Goal: Information Seeking & Learning: Learn about a topic

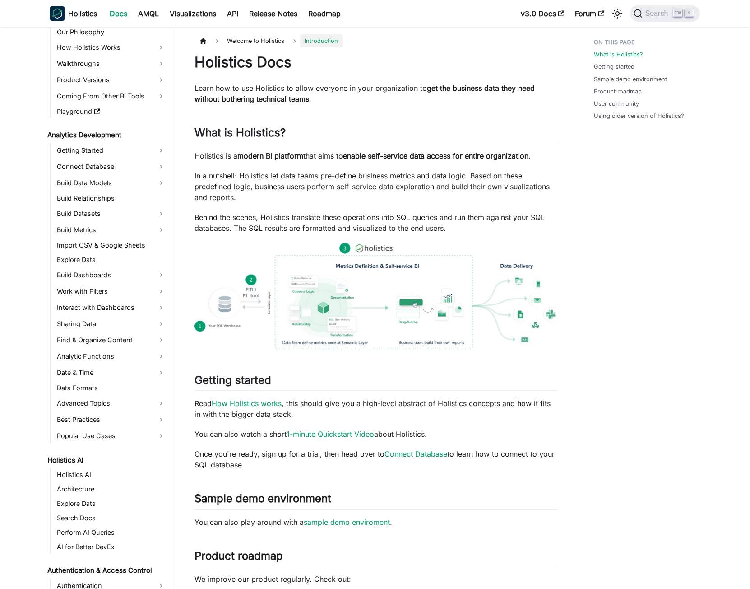
scroll to position [90, 0]
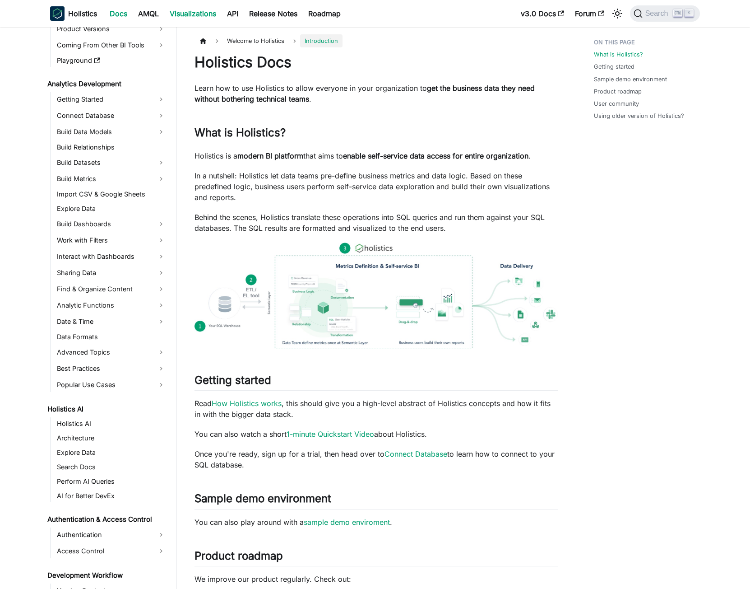
click at [182, 14] on link "Visualizations" at bounding box center [192, 13] width 57 height 14
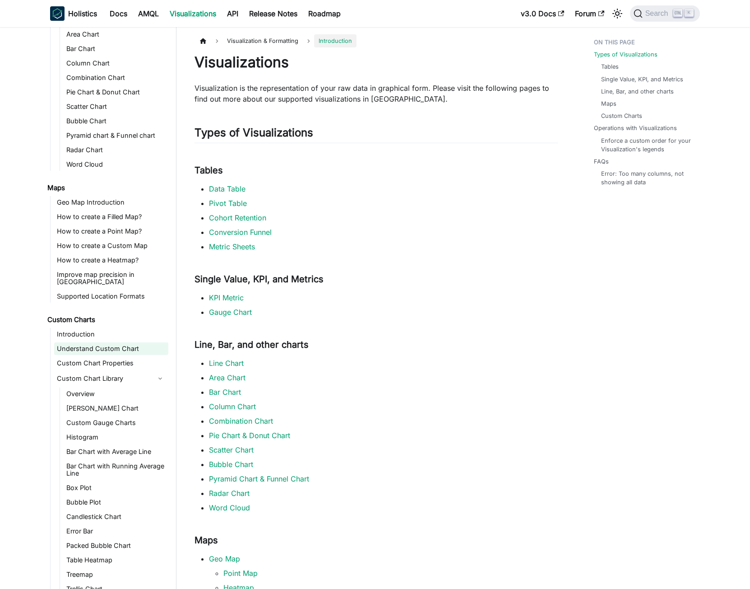
scroll to position [226, 0]
click at [161, 370] on button "Collapse sidebar category 'Custom Chart Library'" at bounding box center [160, 377] width 16 height 14
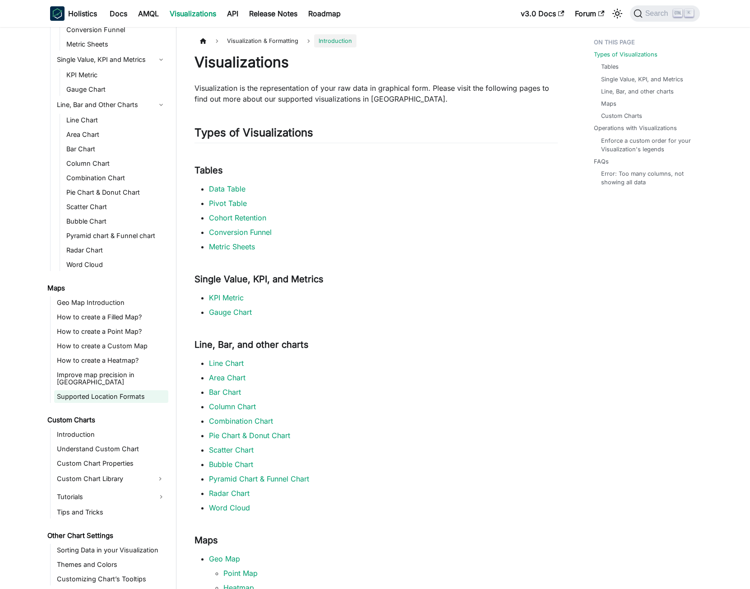
scroll to position [116, 0]
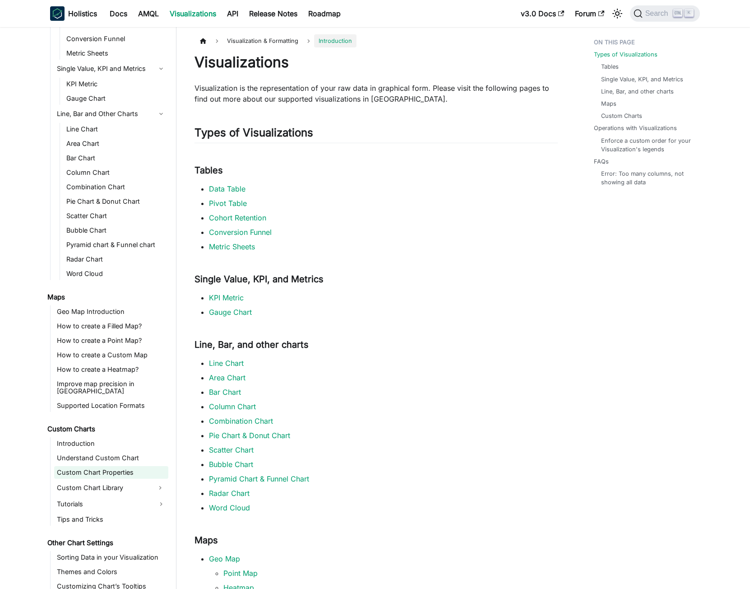
click at [100, 470] on link "Custom Chart Properties" at bounding box center [111, 472] width 114 height 13
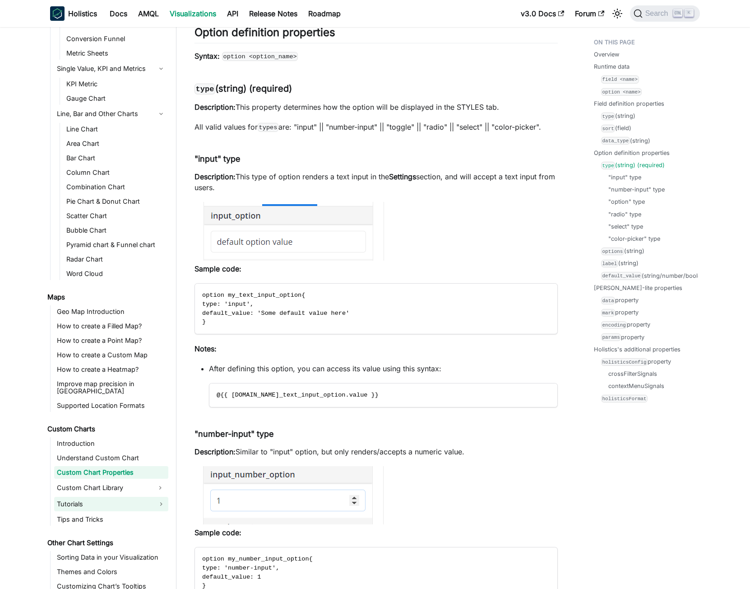
scroll to position [1941, 0]
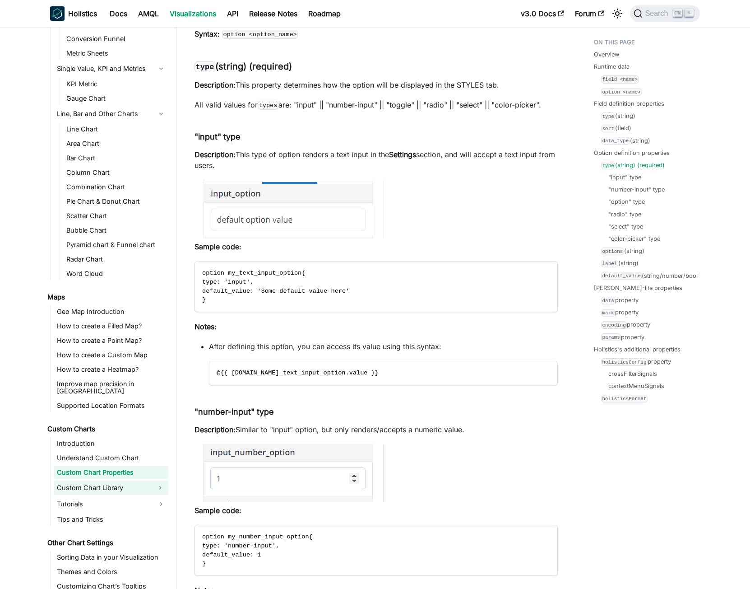
click at [146, 481] on link "Custom Chart Library" at bounding box center [103, 487] width 98 height 14
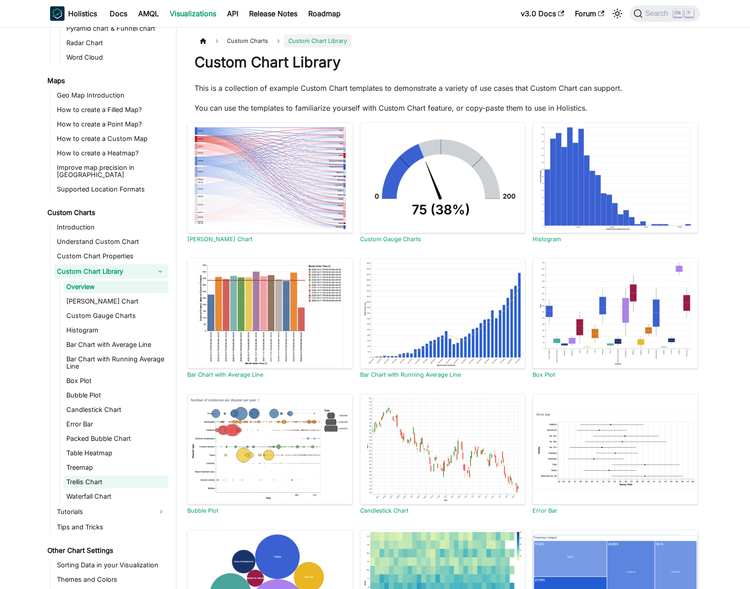
scroll to position [340, 0]
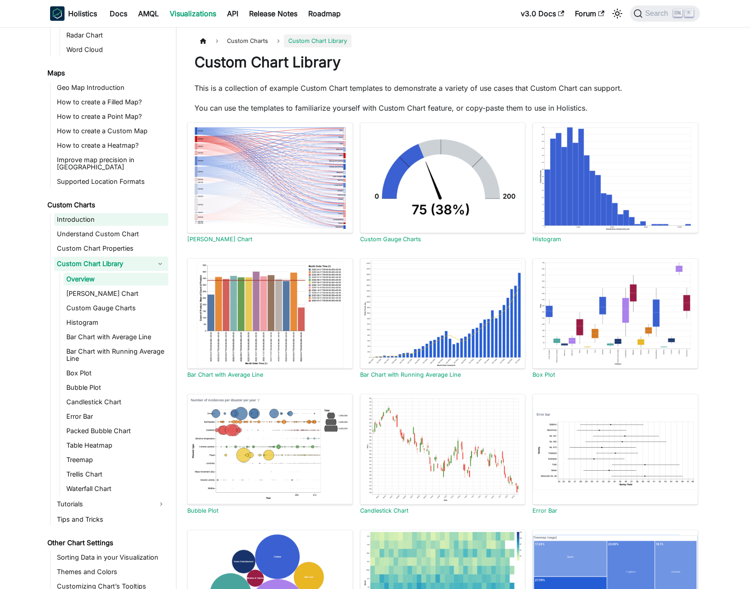
click at [67, 214] on link "Introduction" at bounding box center [111, 219] width 114 height 13
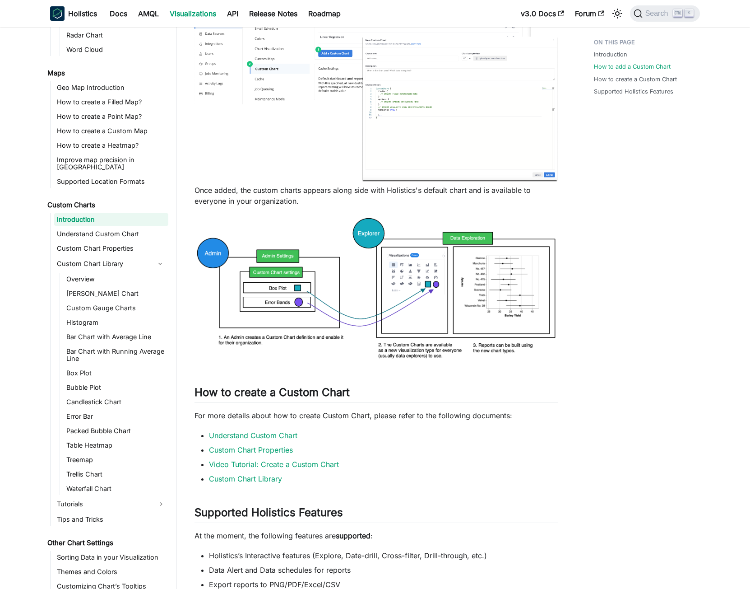
scroll to position [855, 0]
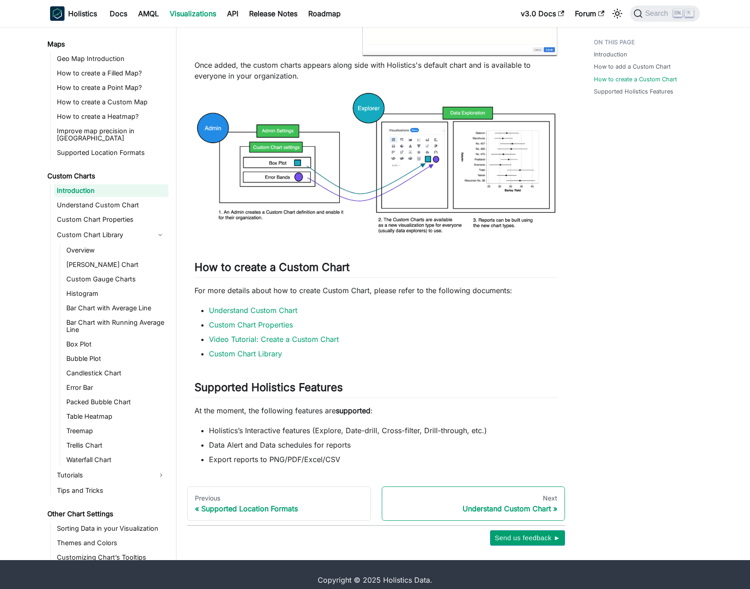
click at [481, 504] on div "Understand Custom Chart" at bounding box center [474, 508] width 168 height 9
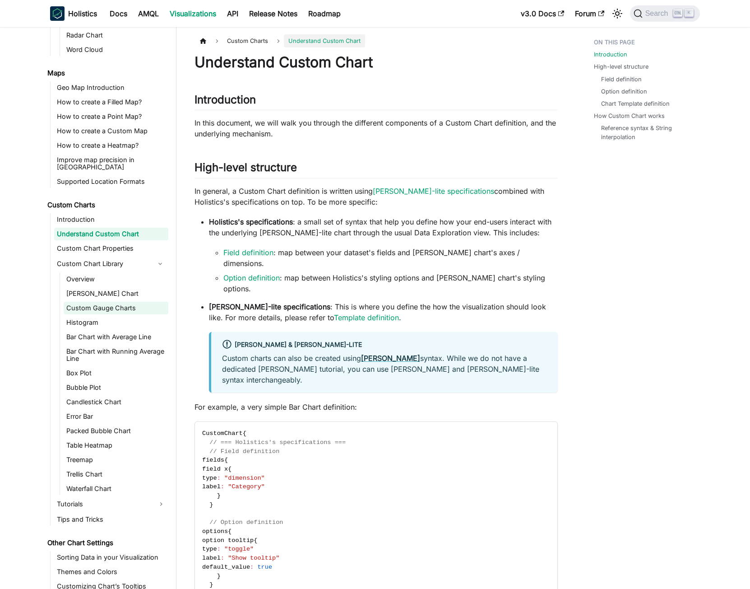
click at [110, 302] on link "Custom Gauge Charts" at bounding box center [116, 308] width 105 height 13
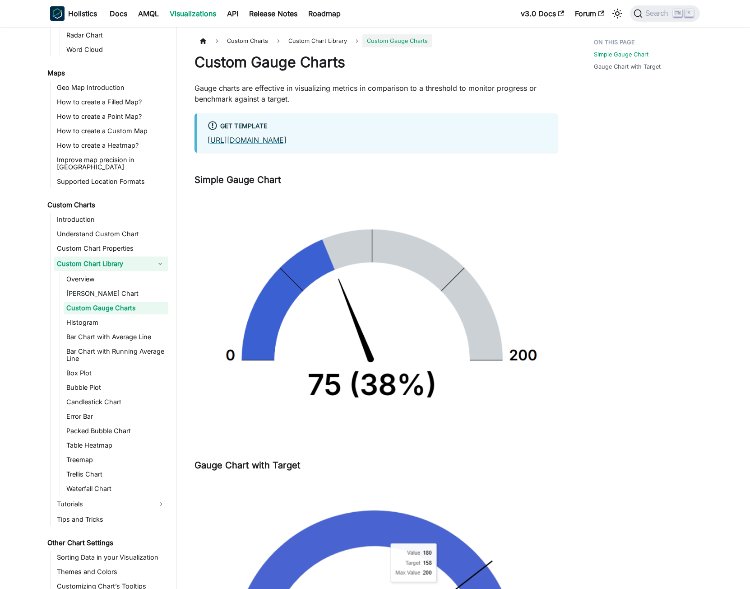
click at [160, 256] on button "Collapse sidebar category 'Custom Chart Library'" at bounding box center [160, 263] width 16 height 14
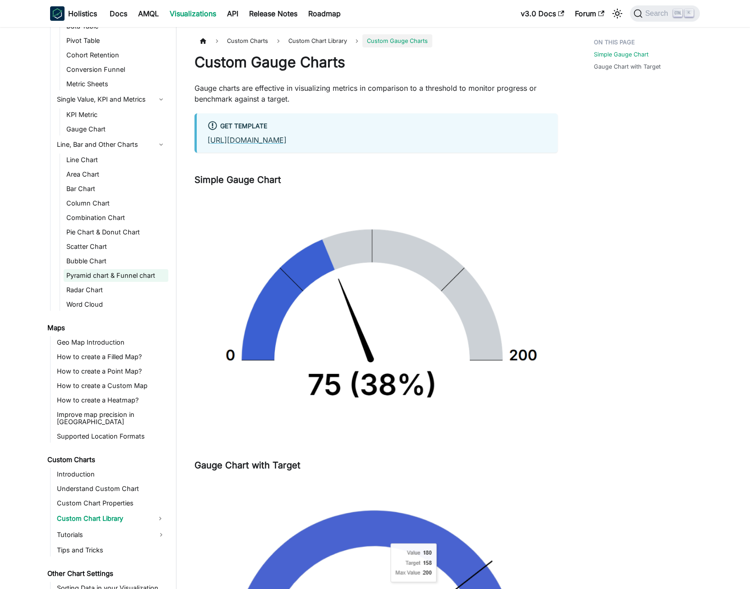
scroll to position [70, 0]
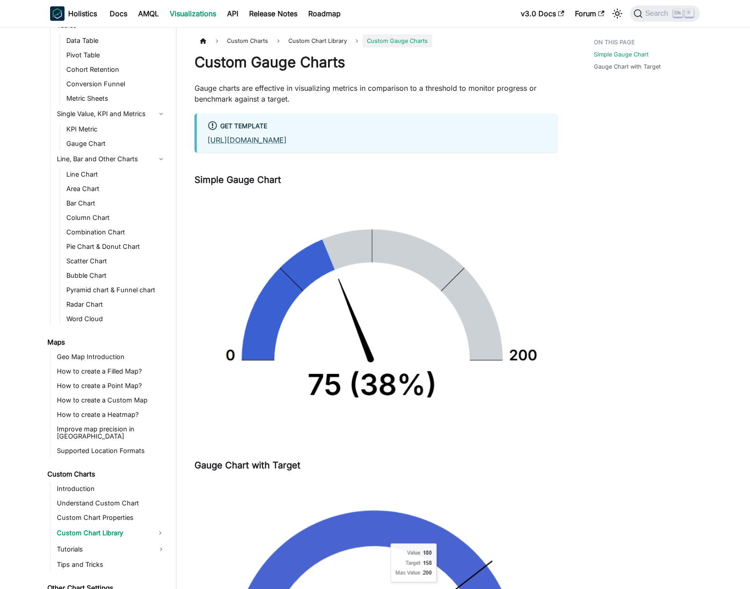
click at [91, 151] on ul "Tables Data Table Pivot Table Cohort Retention Conversion Funnel Metric Sheets …" at bounding box center [109, 171] width 118 height 307
drag, startPoint x: 92, startPoint y: 144, endPoint x: 137, endPoint y: 154, distance: 46.9
click at [92, 144] on link "Gauge Chart" at bounding box center [116, 143] width 105 height 13
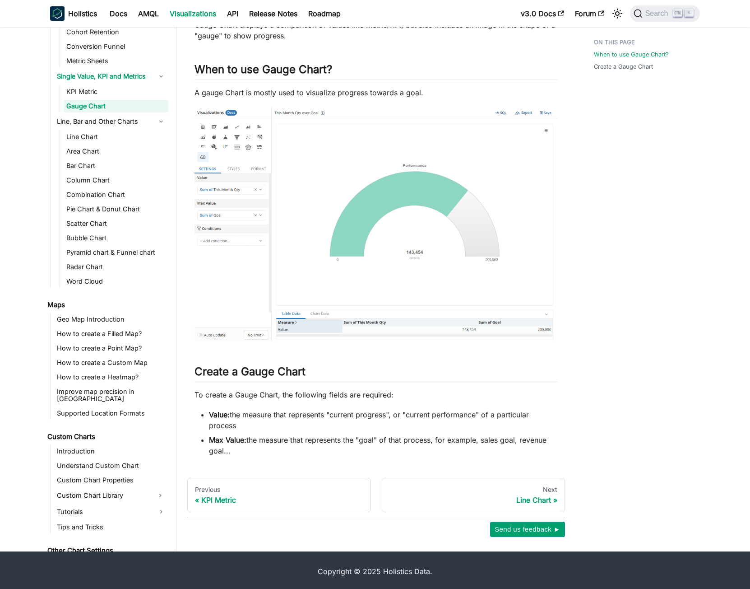
scroll to position [65, 0]
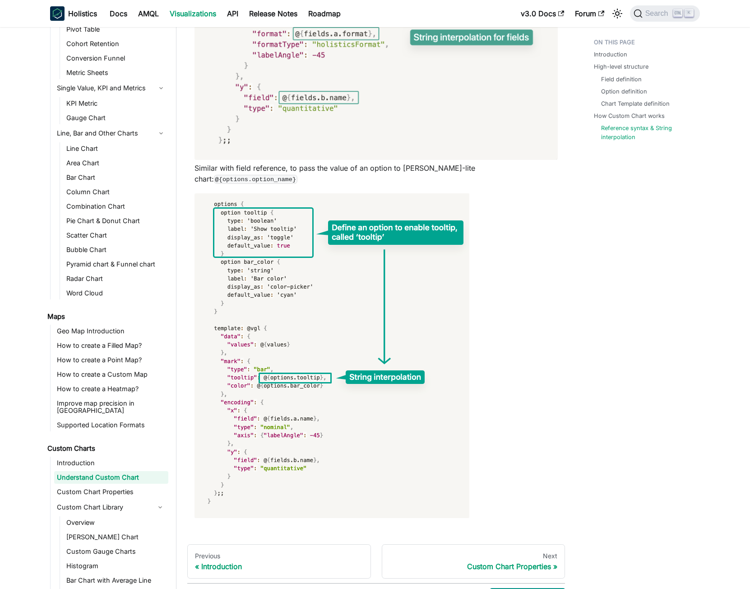
scroll to position [3841, 0]
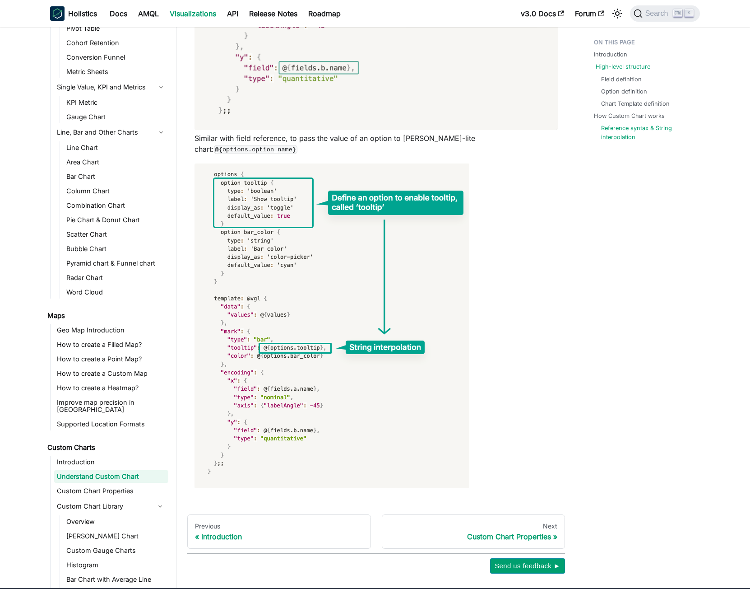
click at [619, 65] on link "High-level structure" at bounding box center [623, 66] width 55 height 9
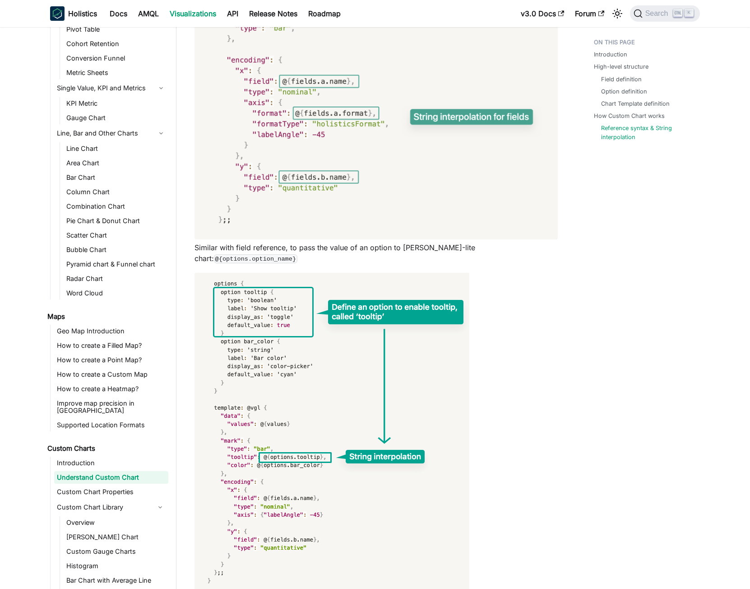
scroll to position [3841, 0]
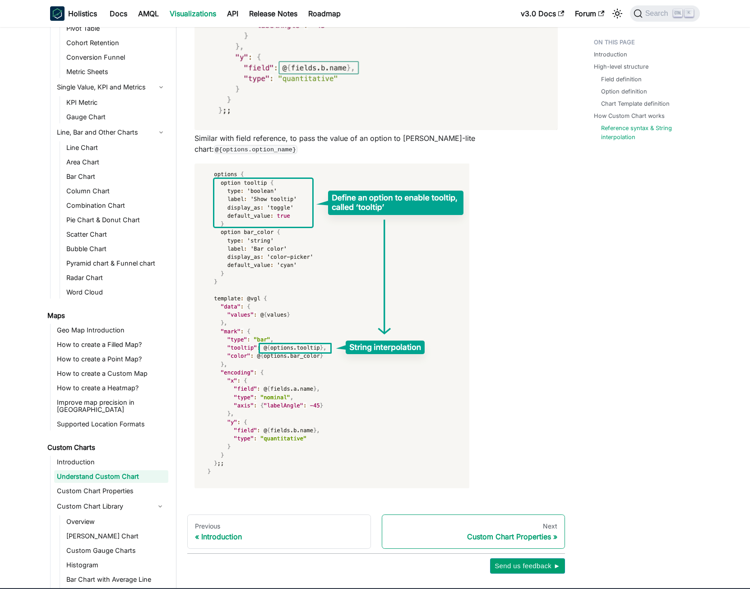
click at [518, 532] on div "Custom Chart Properties" at bounding box center [474, 536] width 168 height 9
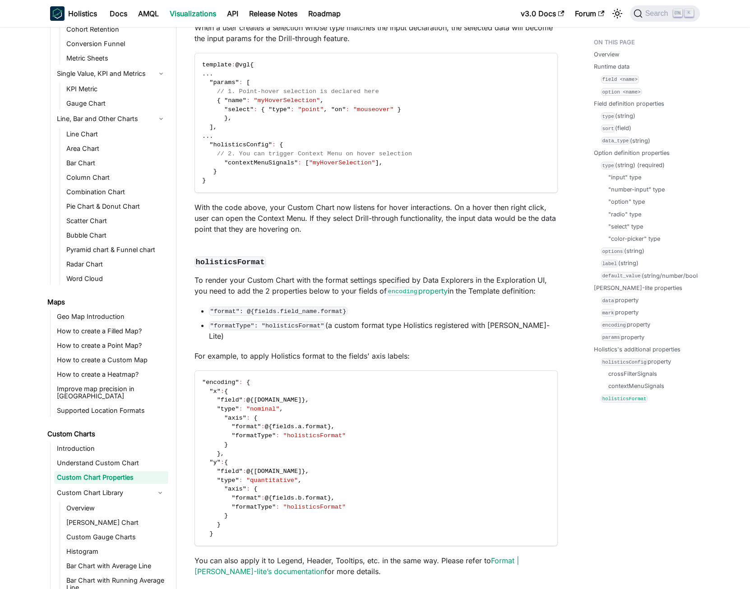
scroll to position [6106, 0]
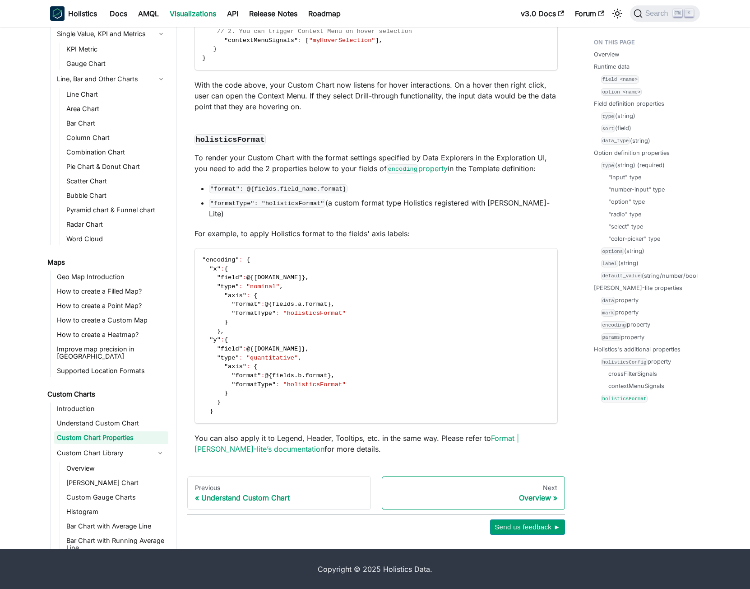
click at [513, 490] on div "Next" at bounding box center [474, 488] width 168 height 8
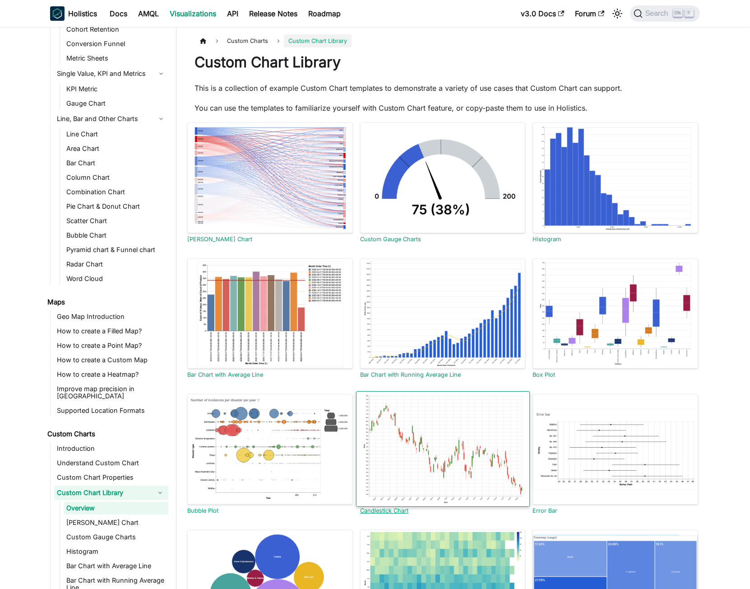
scroll to position [141, 0]
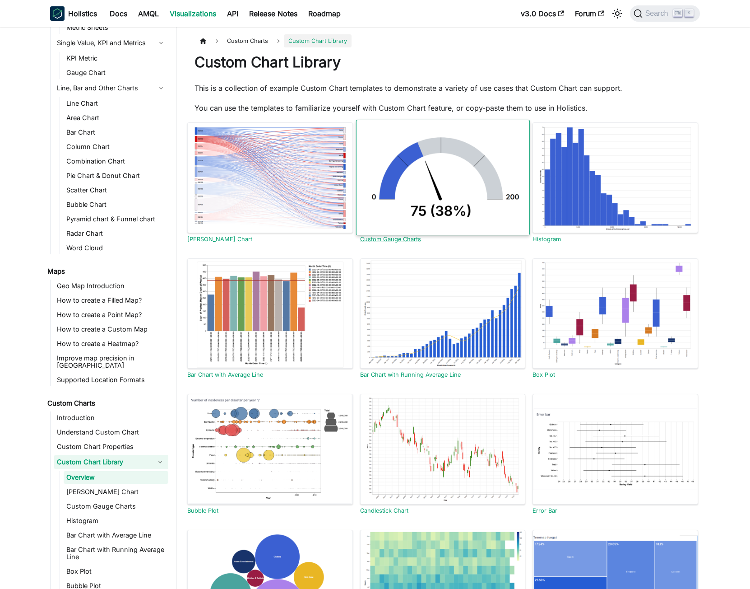
click at [414, 239] on link "Custom Gauge Charts" at bounding box center [390, 239] width 61 height 7
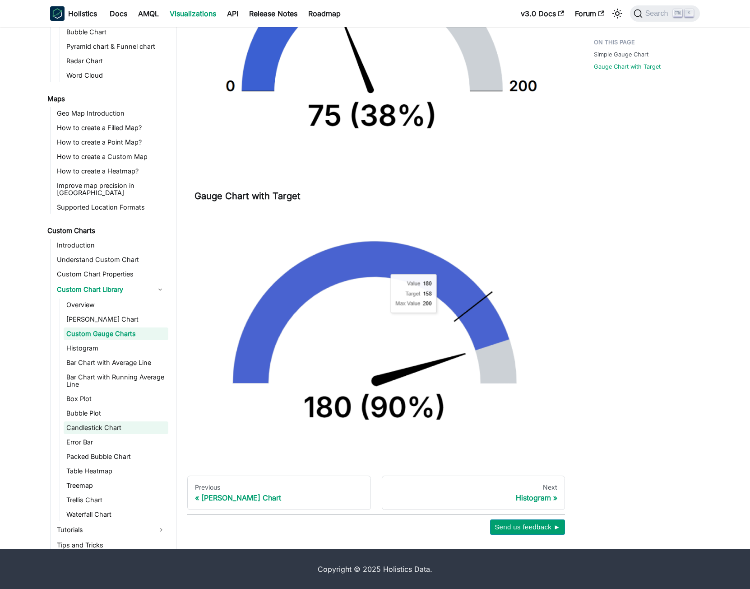
scroll to position [340, 0]
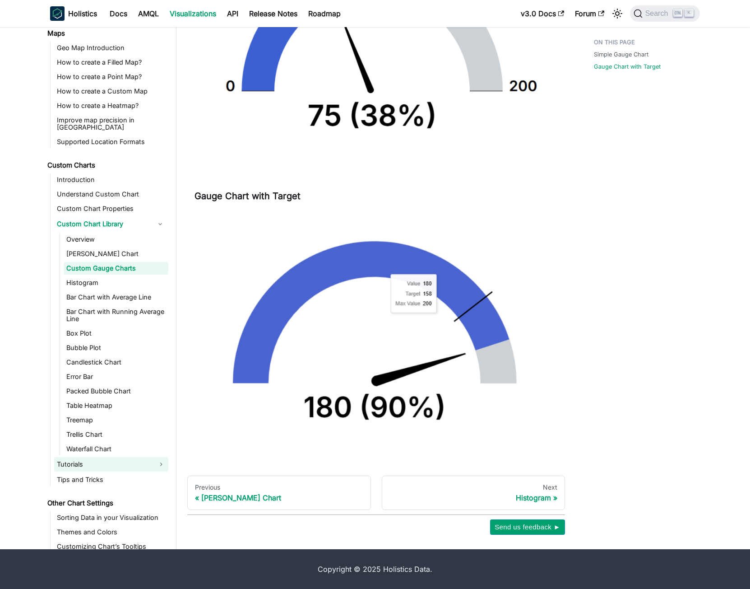
click at [162, 458] on link "Tutorials" at bounding box center [111, 464] width 114 height 14
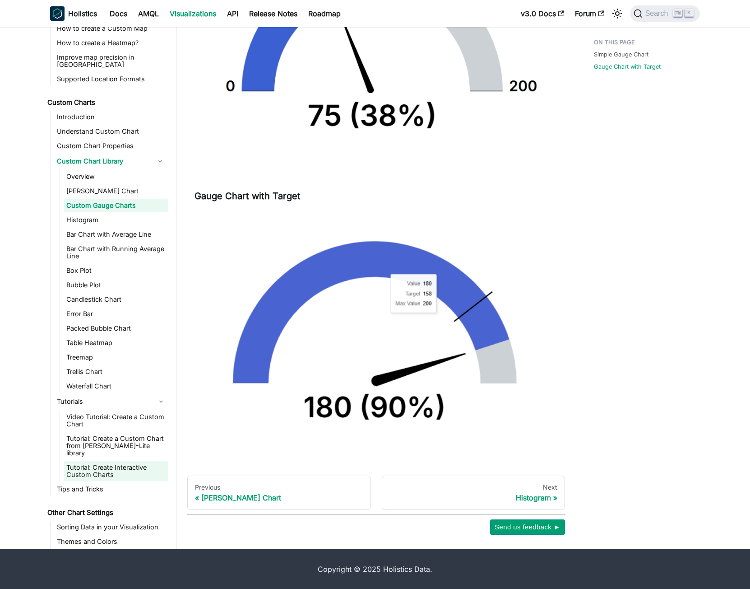
scroll to position [405, 0]
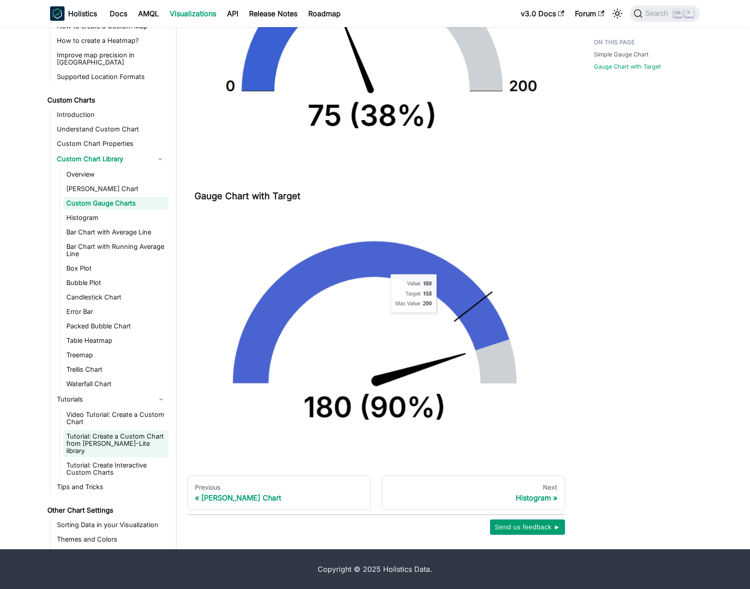
click at [124, 434] on link "Tutorial: Create a Custom Chart from Vega-Lite library" at bounding box center [116, 443] width 105 height 27
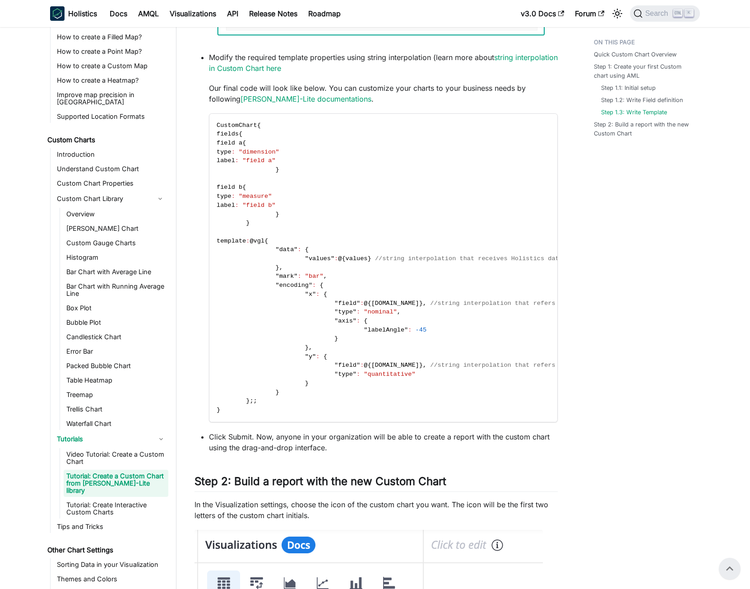
scroll to position [1987, 0]
